Goal: Transaction & Acquisition: Purchase product/service

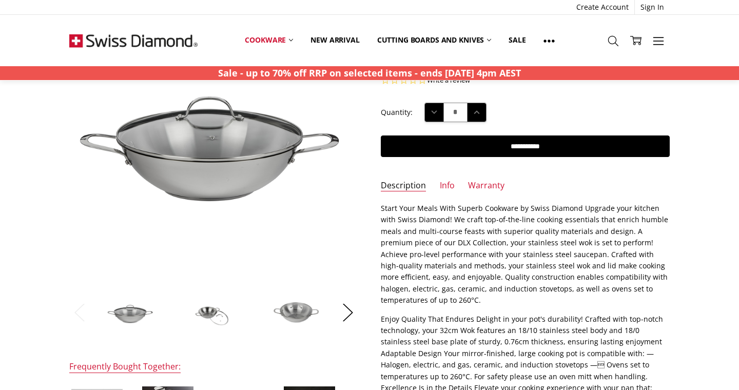
scroll to position [164, 0]
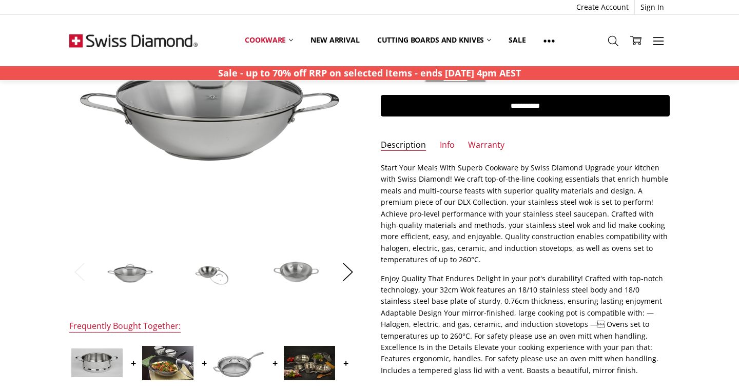
click at [301, 271] on img at bounding box center [296, 271] width 51 height 35
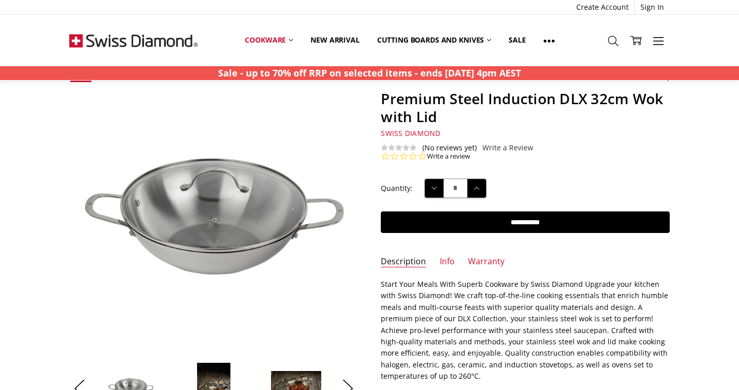
scroll to position [0, 0]
